Goal: Find specific fact: Find specific fact

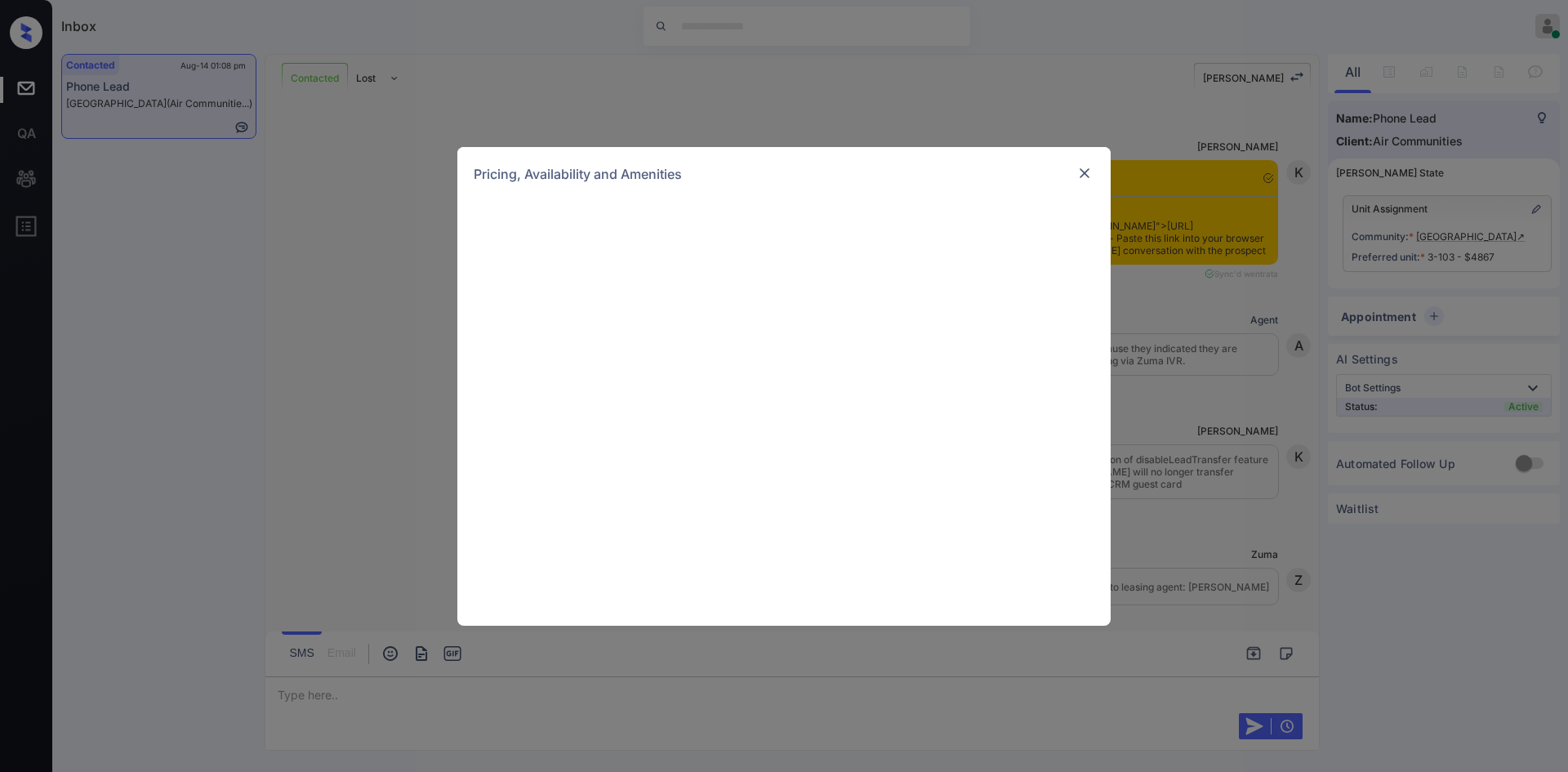
scroll to position [3652, 0]
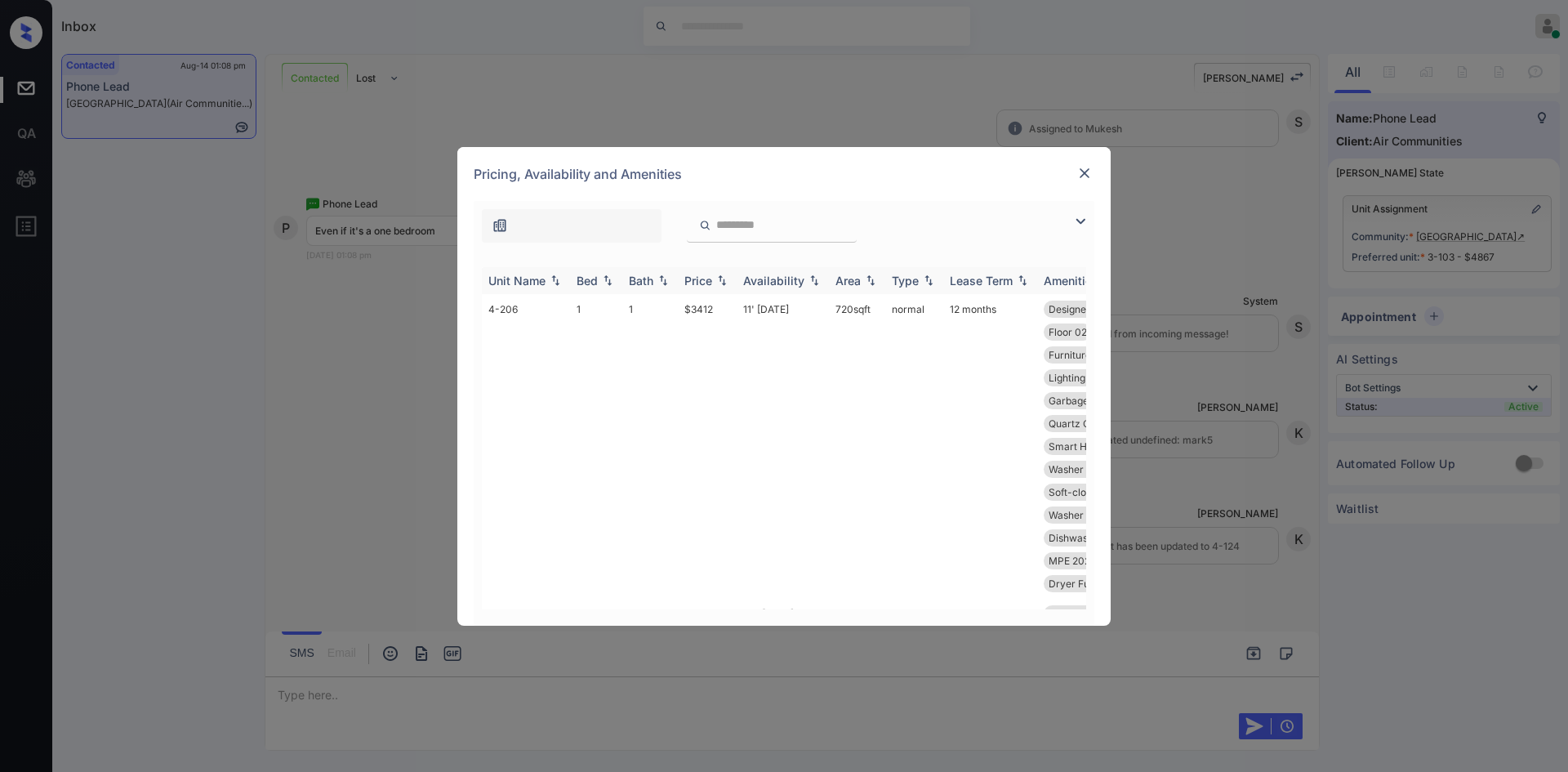
click at [713, 284] on div "Price" at bounding box center [707, 280] width 46 height 14
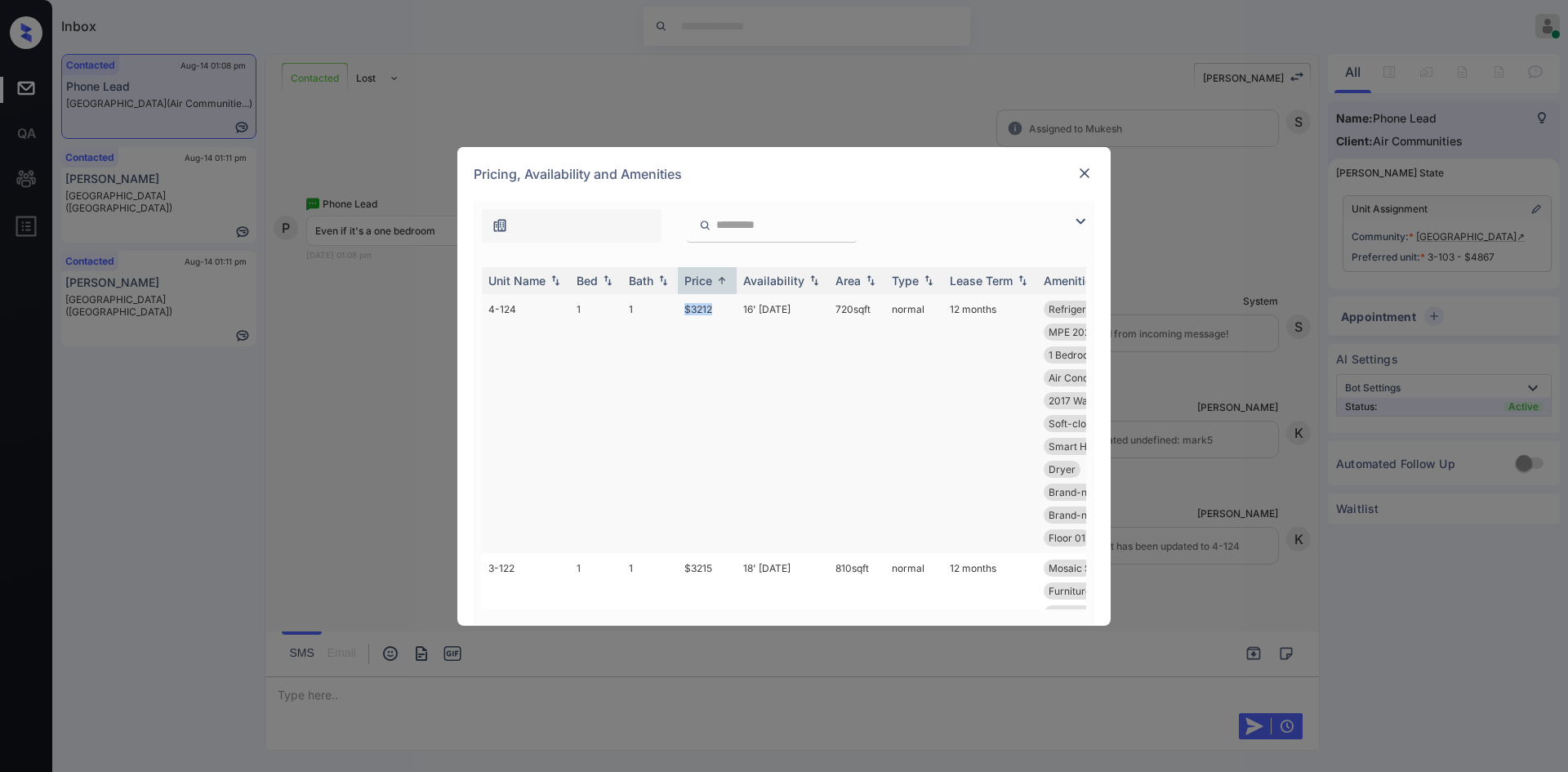
drag, startPoint x: 714, startPoint y: 324, endPoint x: 686, endPoint y: 322, distance: 28.1
click at [686, 322] on td "$3212" at bounding box center [707, 423] width 59 height 259
copy td "$3212"
click at [1082, 176] on img at bounding box center [1084, 173] width 17 height 17
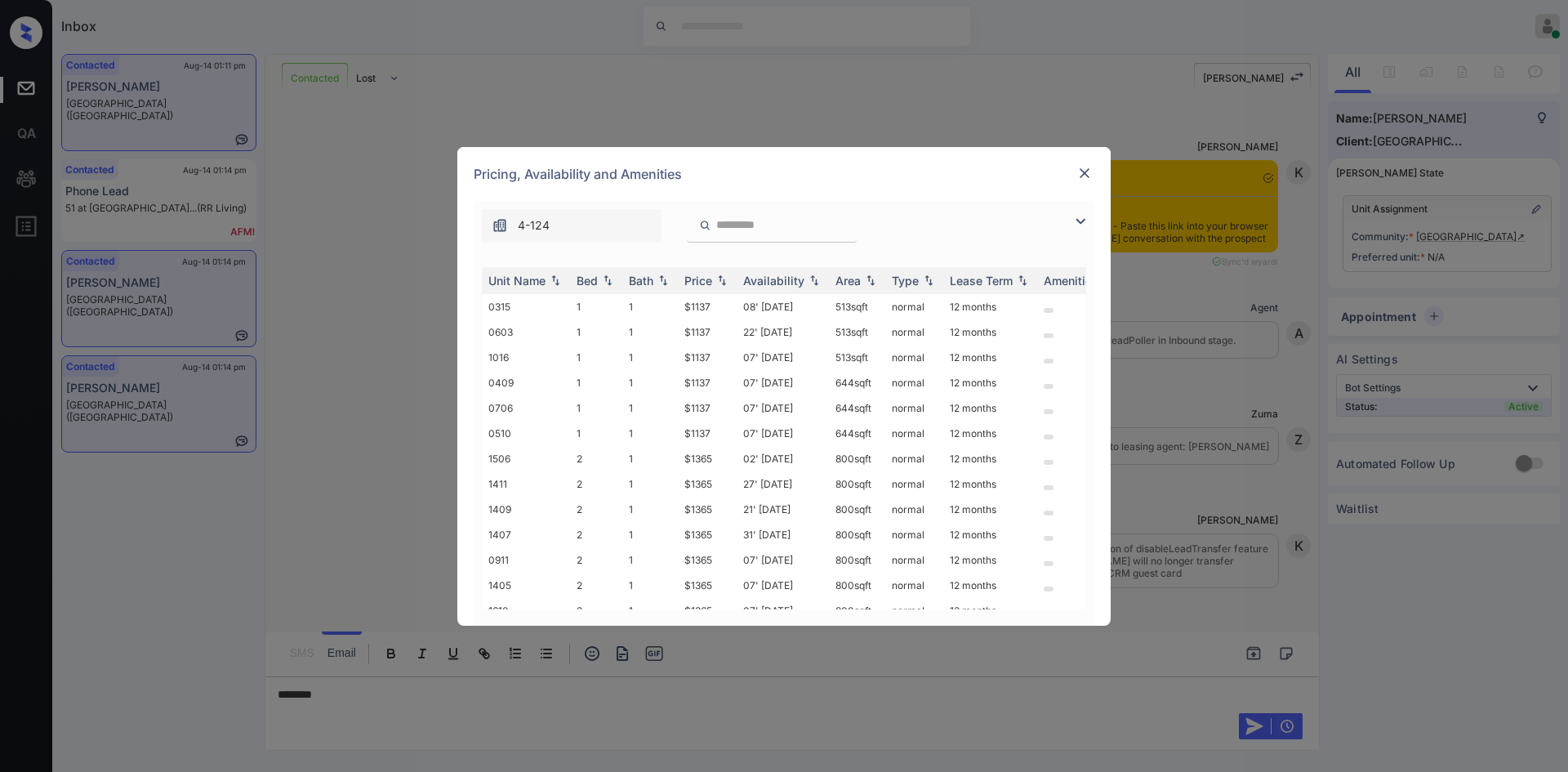
scroll to position [2594, 0]
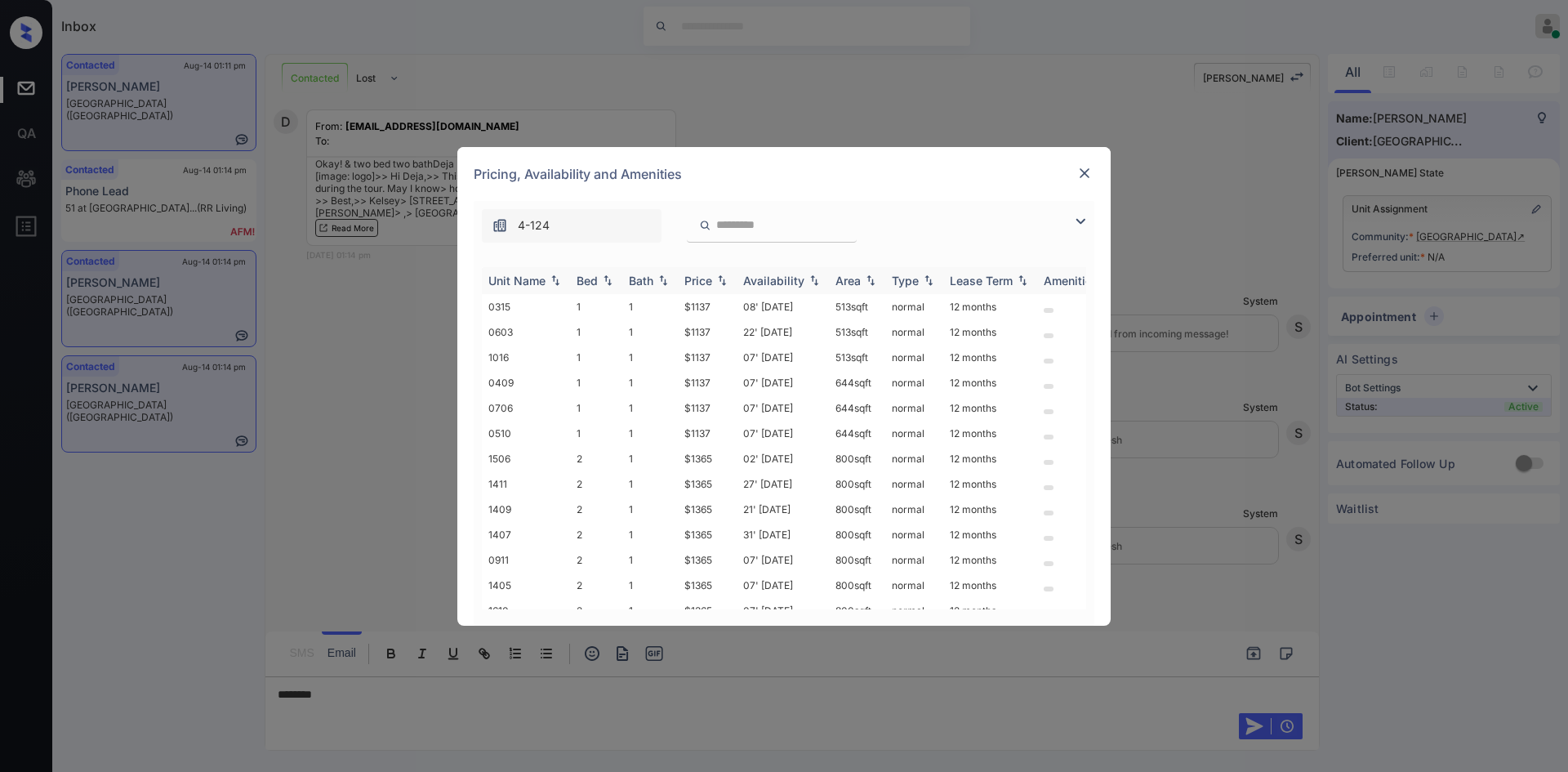
click at [702, 283] on div "Price" at bounding box center [698, 280] width 28 height 14
click at [695, 511] on td "$1365" at bounding box center [707, 513] width 59 height 25
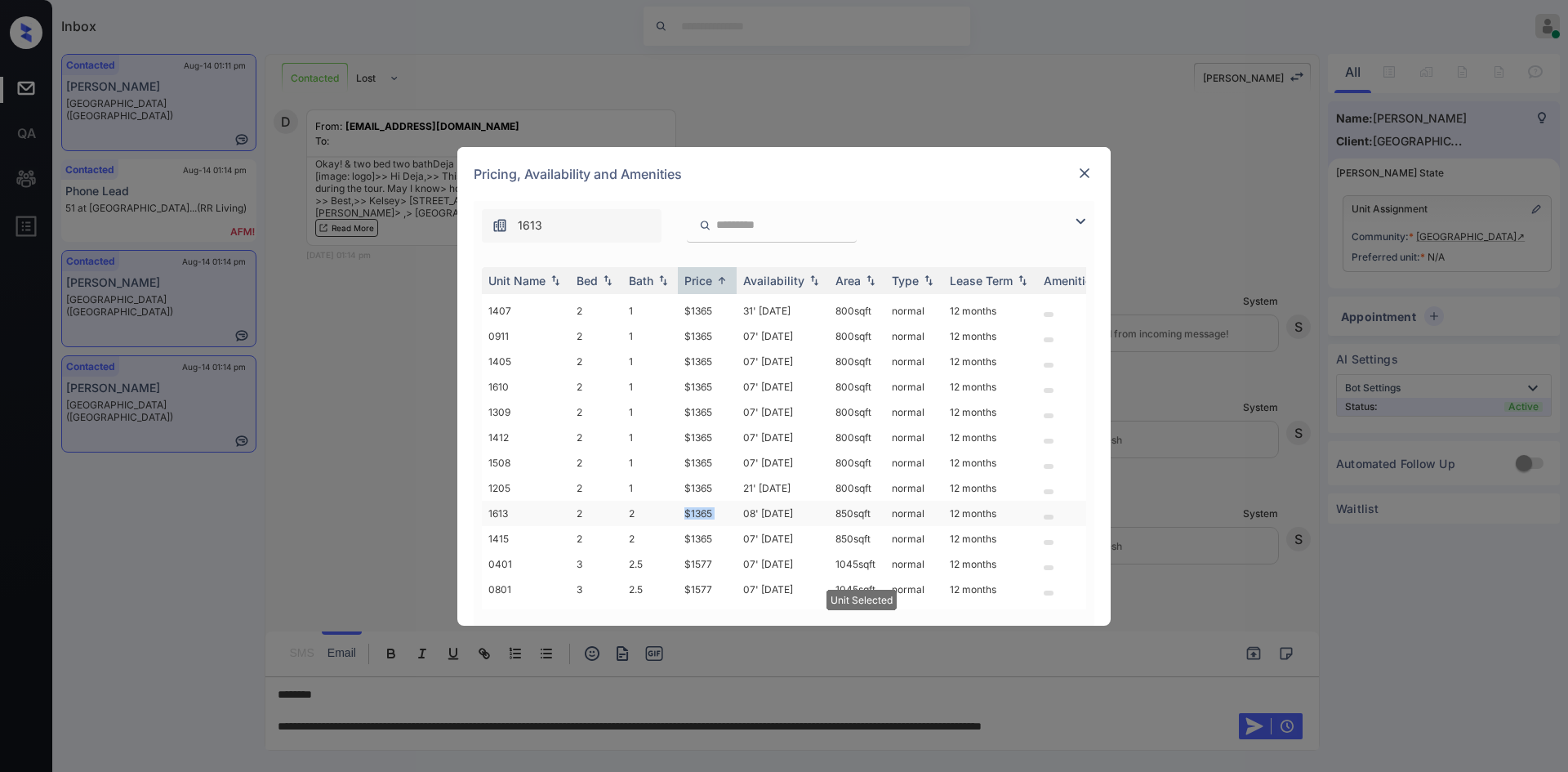
click at [695, 511] on td "$1365" at bounding box center [707, 513] width 59 height 25
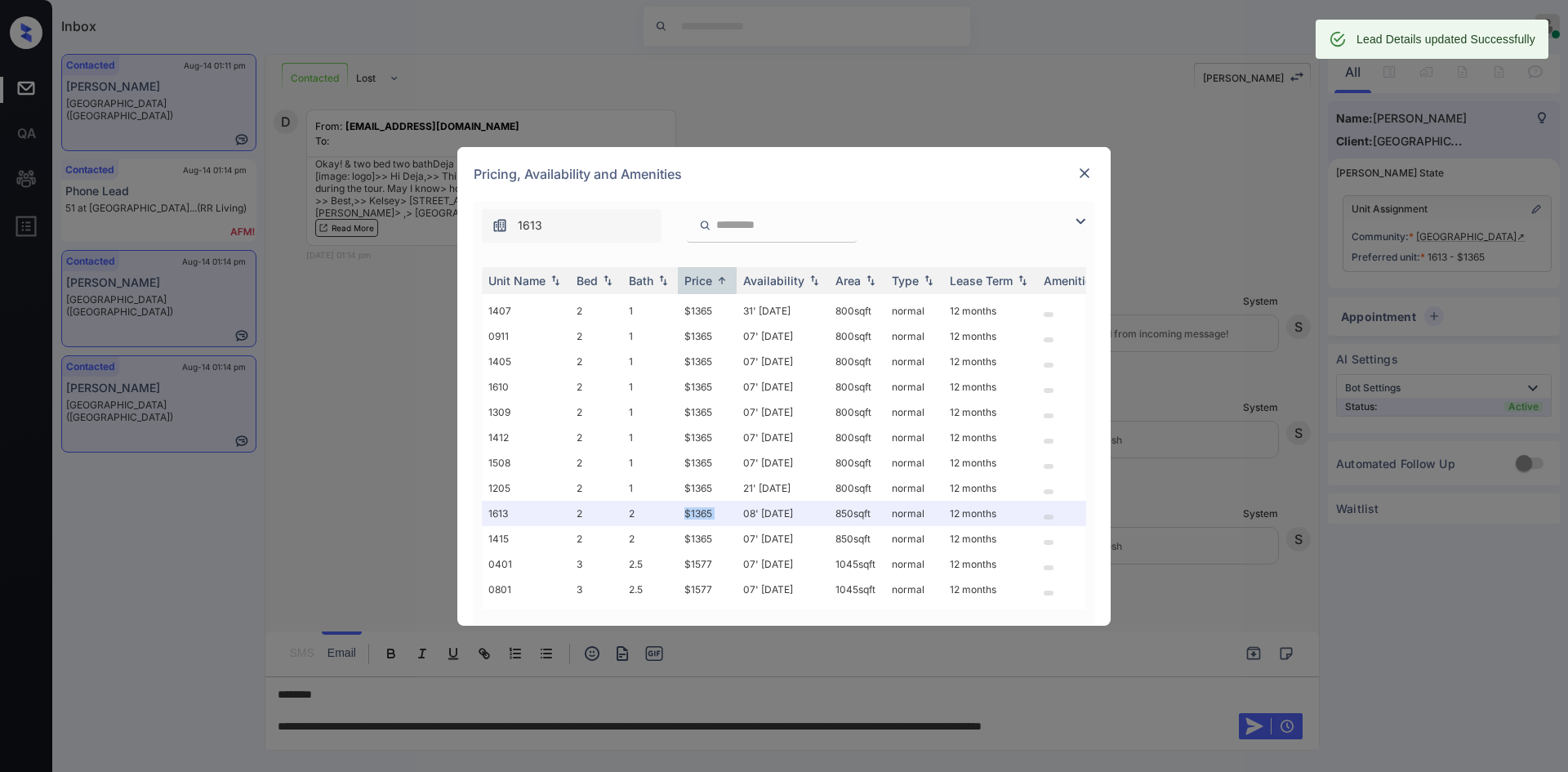
scroll to position [2700, 0]
click at [1089, 167] on img at bounding box center [1084, 173] width 17 height 17
